Goal: Use online tool/utility

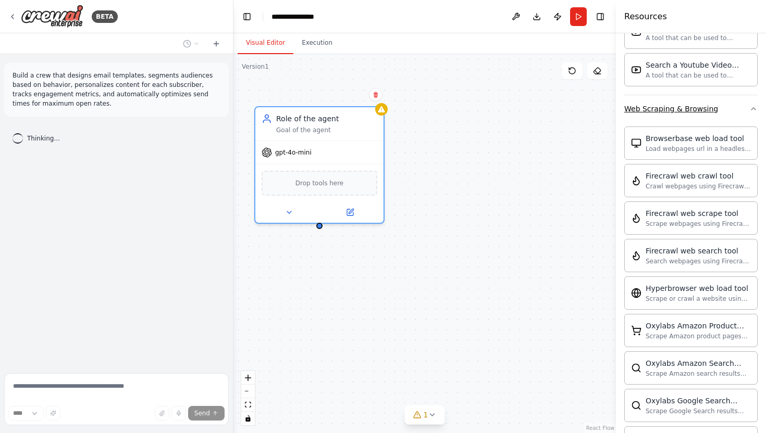
scroll to position [2188, 0]
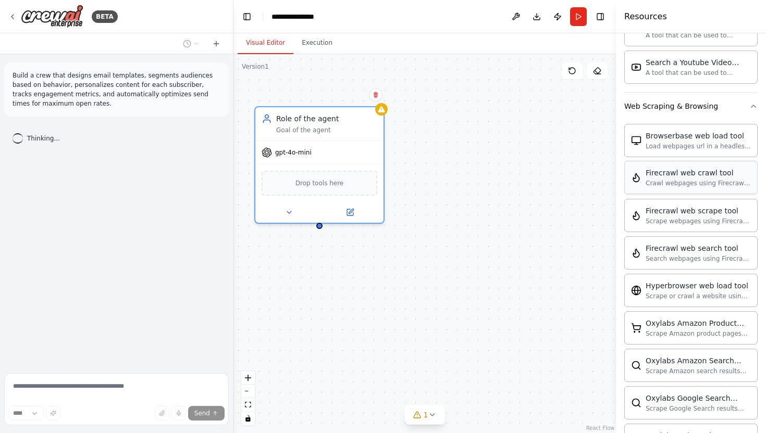
click at [634, 177] on img at bounding box center [636, 177] width 10 height 10
click at [343, 190] on div "FirecrawlCrawlWebsiteTool" at bounding box center [319, 182] width 116 height 27
click at [326, 189] on div "FirecrawlCrawlWebsiteTool" at bounding box center [319, 182] width 116 height 27
click at [324, 194] on div "FirecrawlCrawlWebsiteTool" at bounding box center [319, 182] width 116 height 27
click at [325, 193] on div "FirecrawlCrawlWebsiteTool" at bounding box center [319, 182] width 116 height 27
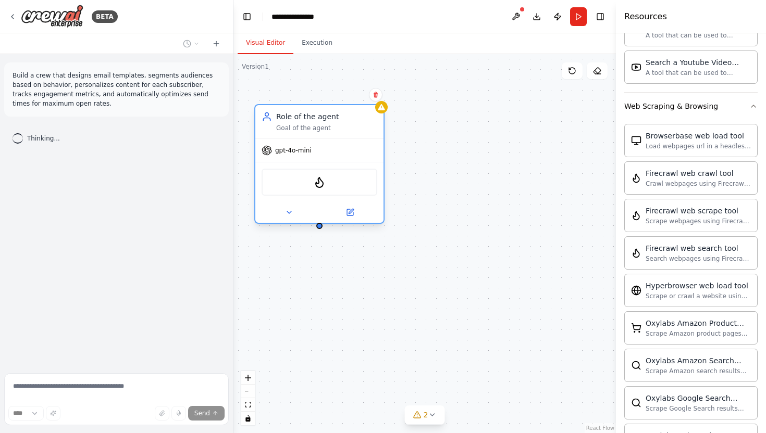
click at [335, 180] on div "FirecrawlCrawlWebsiteTool" at bounding box center [319, 182] width 116 height 27
click at [376, 102] on div "Confirm" at bounding box center [376, 95] width 18 height 18
click at [376, 91] on button at bounding box center [376, 95] width 14 height 14
click at [371, 94] on button at bounding box center [376, 95] width 14 height 14
click at [640, 178] on img at bounding box center [636, 177] width 10 height 10
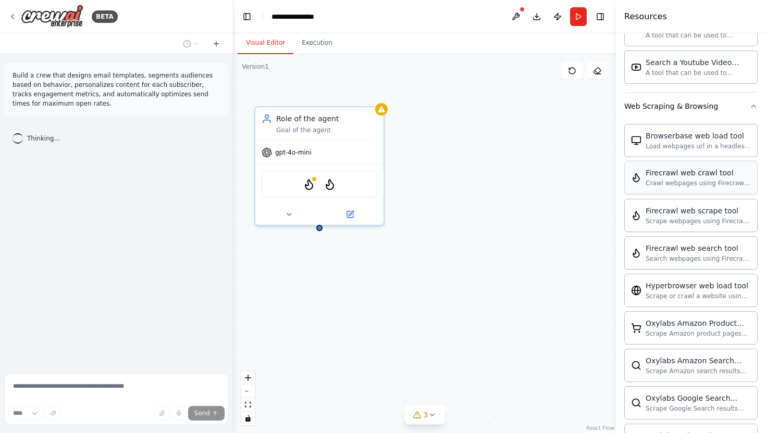
click at [640, 178] on img at bounding box center [636, 177] width 10 height 10
click at [340, 181] on div "FirecrawlCrawlWebsiteTool FirecrawlCrawlWebsiteTool" at bounding box center [321, 184] width 114 height 27
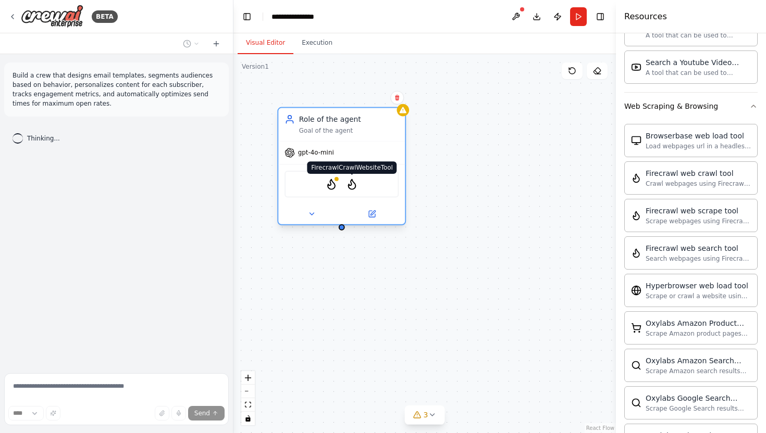
drag, startPoint x: 327, startPoint y: 184, endPoint x: 348, endPoint y: 184, distance: 21.9
click at [348, 184] on img at bounding box center [352, 184] width 13 height 13
click at [376, 214] on button at bounding box center [372, 214] width 58 height 13
click at [367, 215] on button at bounding box center [372, 214] width 58 height 13
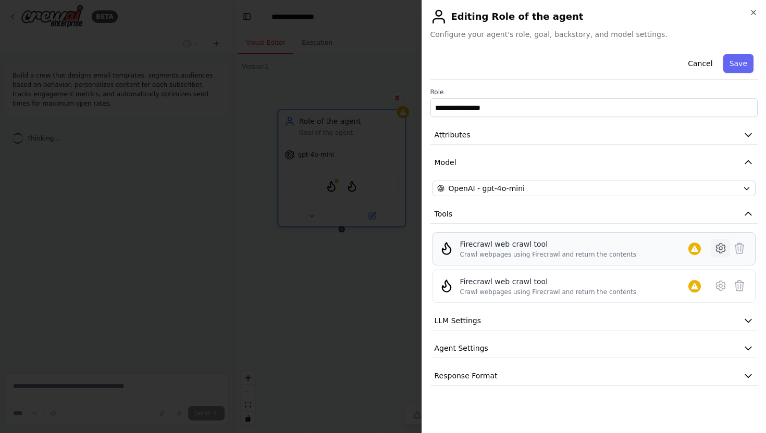
click at [720, 250] on icon at bounding box center [720, 248] width 3 height 3
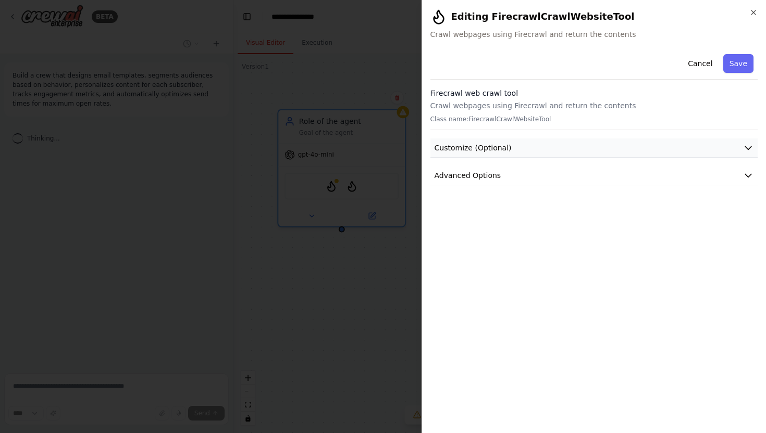
click at [746, 147] on icon "button" at bounding box center [748, 148] width 10 height 10
click at [750, 219] on button "Advanced Options" at bounding box center [594, 213] width 328 height 19
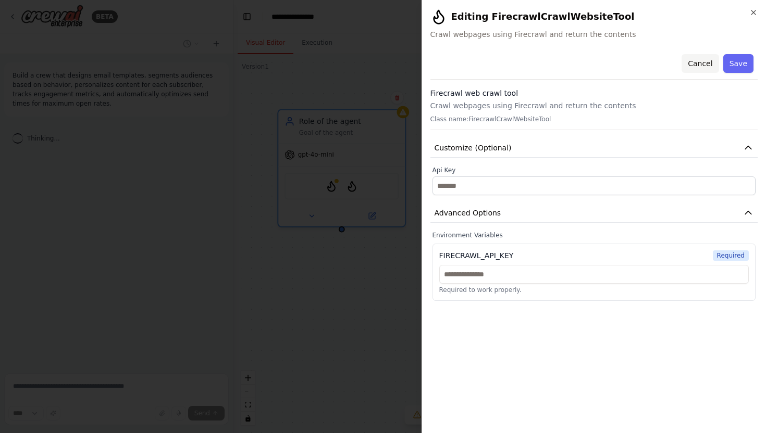
click at [700, 65] on button "Cancel" at bounding box center [699, 63] width 37 height 19
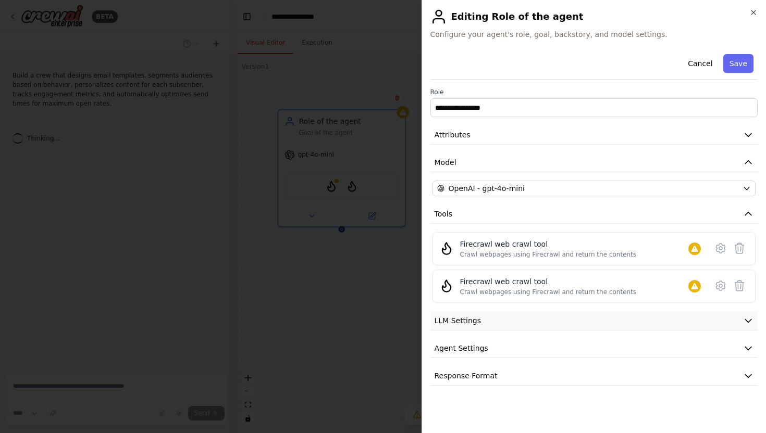
click at [746, 323] on icon "button" at bounding box center [748, 321] width 10 height 10
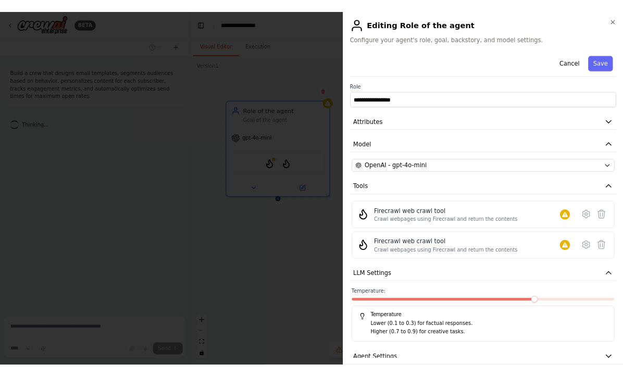
scroll to position [44, 0]
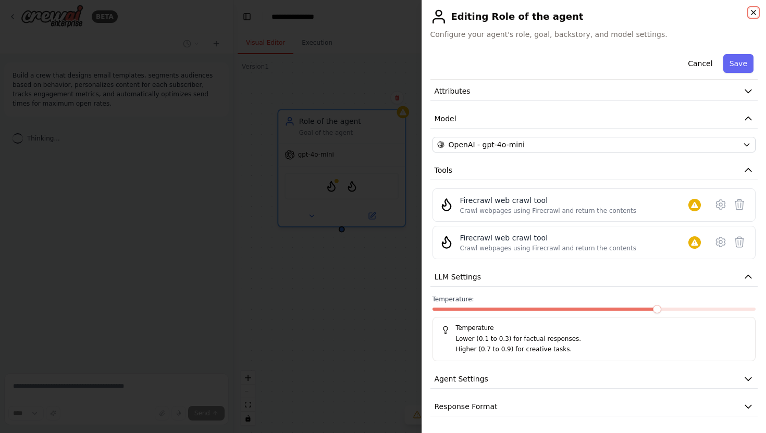
click at [754, 14] on icon "button" at bounding box center [753, 12] width 8 height 8
